Goal: Browse casually

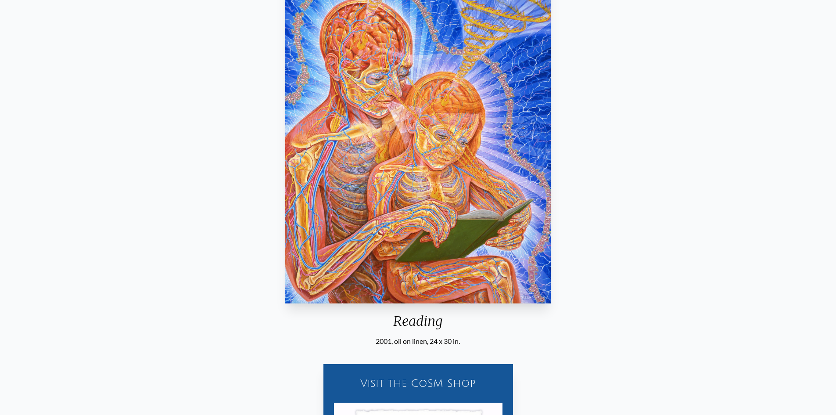
scroll to position [307, 0]
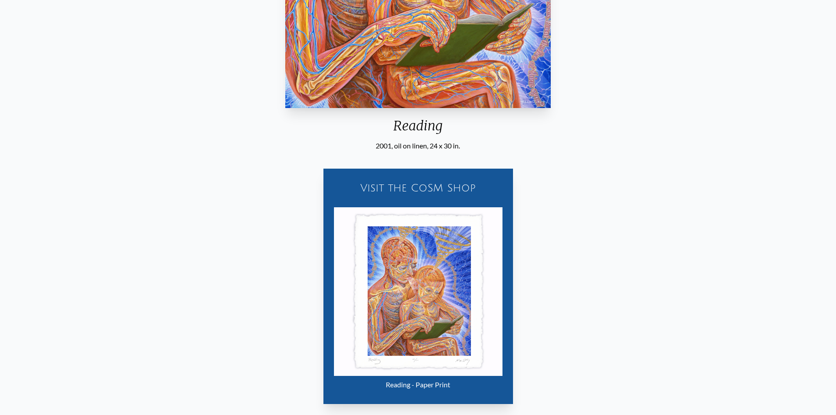
click at [442, 283] on img "16 / 35" at bounding box center [418, 291] width 169 height 169
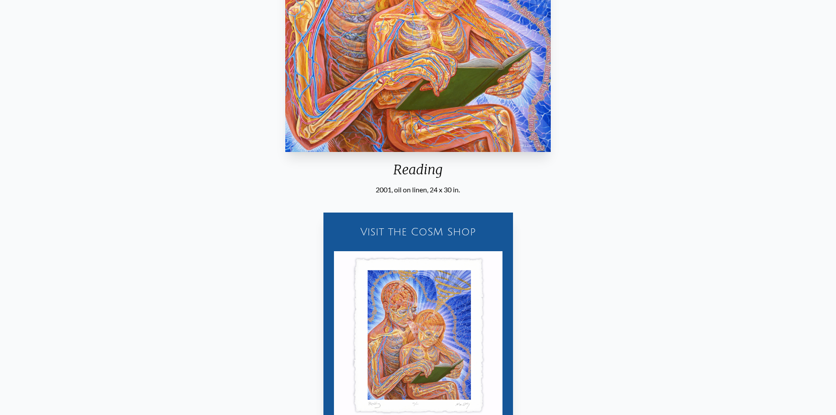
scroll to position [44, 0]
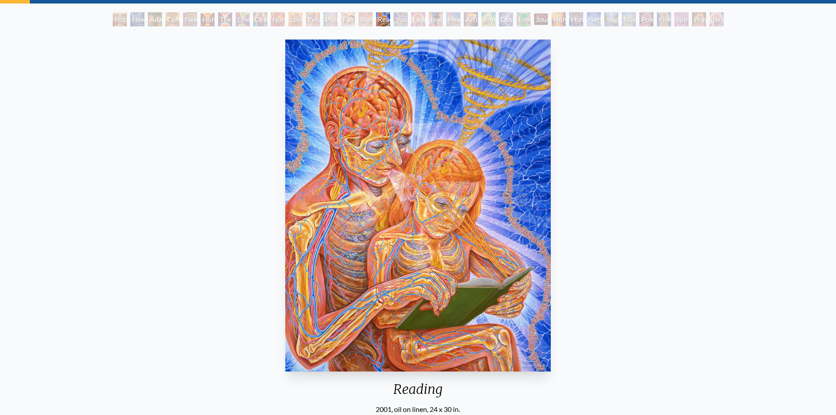
click at [464, 216] on img "16 / 35" at bounding box center [418, 206] width 266 height 332
click at [494, 170] on img "16 / 35" at bounding box center [418, 206] width 266 height 332
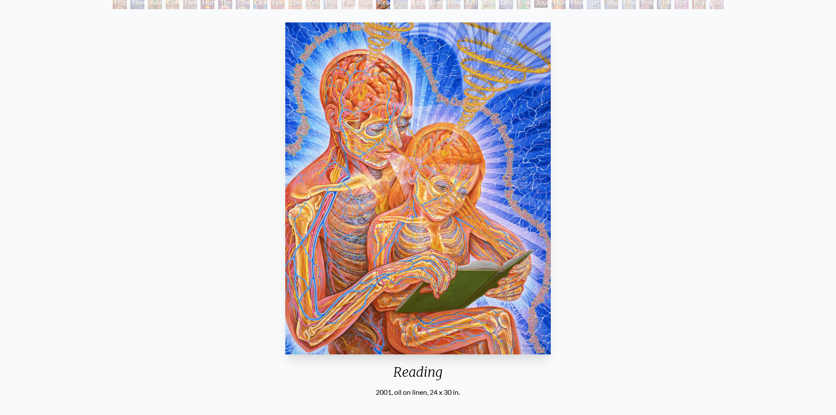
scroll to position [0, 0]
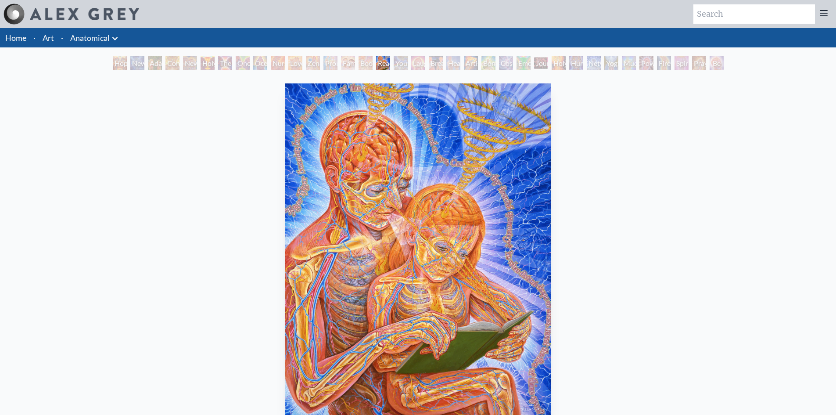
click at [362, 67] on div "Boo-boo" at bounding box center [366, 63] width 14 height 14
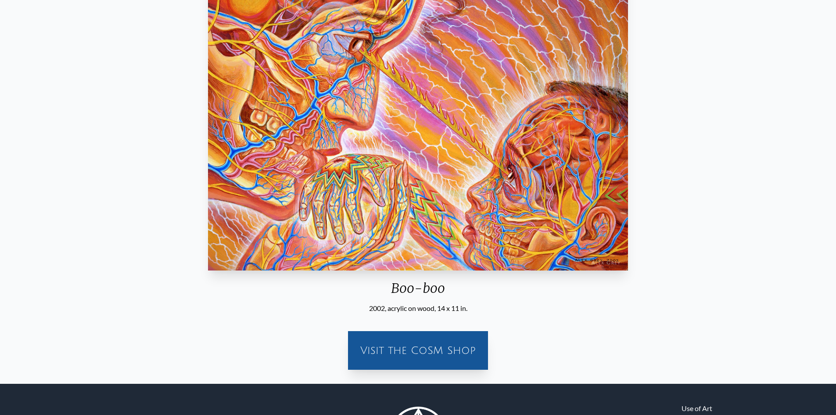
scroll to position [216, 0]
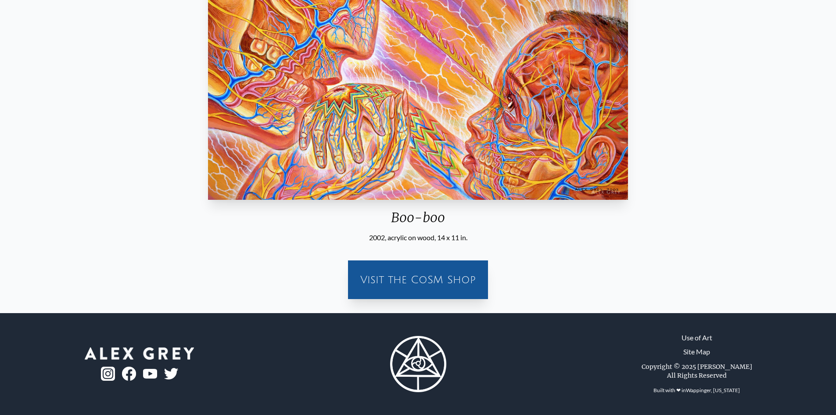
click at [390, 281] on div "Visit the CoSM Shop" at bounding box center [417, 280] width 129 height 28
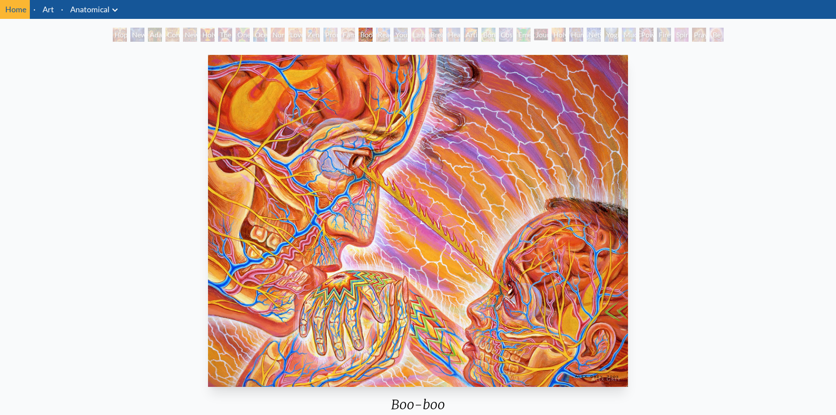
scroll to position [44, 0]
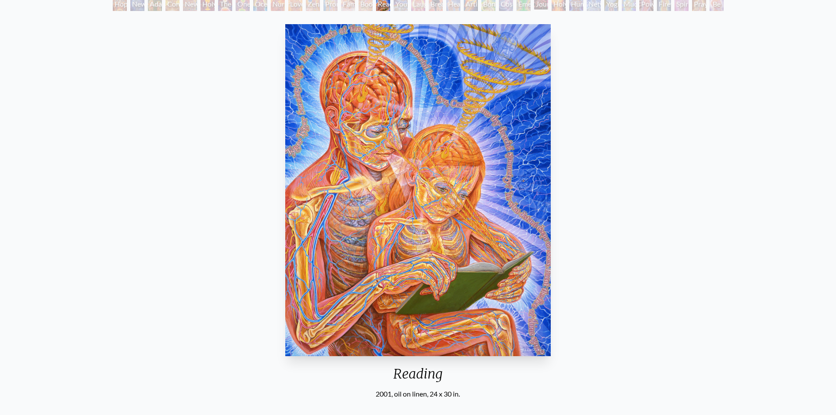
scroll to position [44, 0]
